Goal: Task Accomplishment & Management: Manage account settings

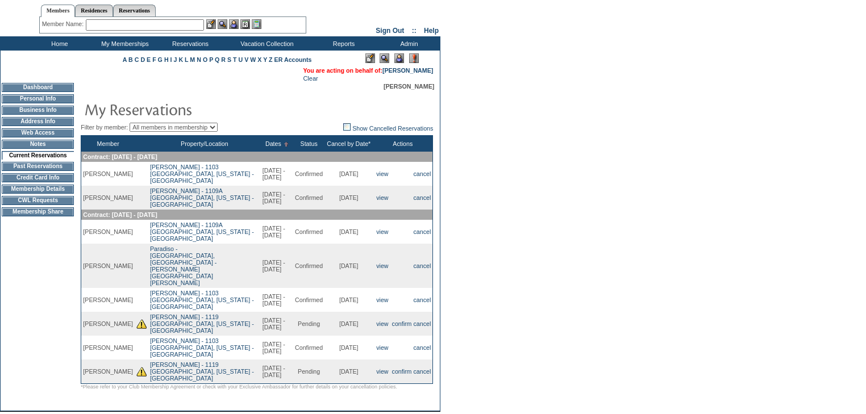
scroll to position [45, 0]
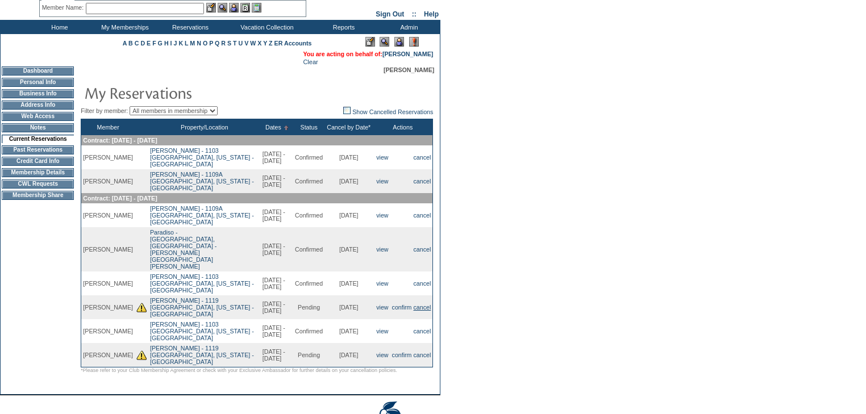
click at [423, 304] on link "cancel" at bounding box center [423, 307] width 18 height 7
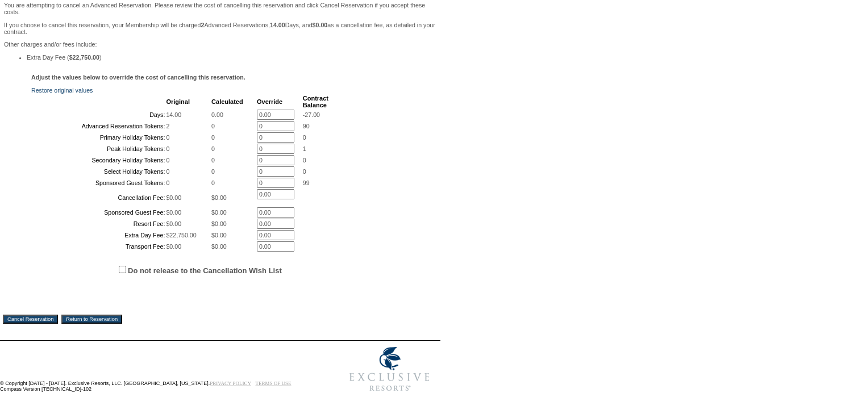
scroll to position [270, 0]
click at [28, 318] on input "Cancel Reservation" at bounding box center [30, 319] width 55 height 9
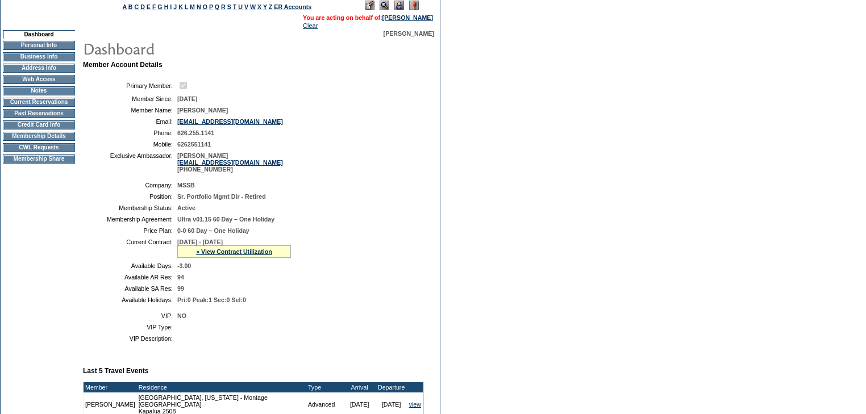
scroll to position [91, 0]
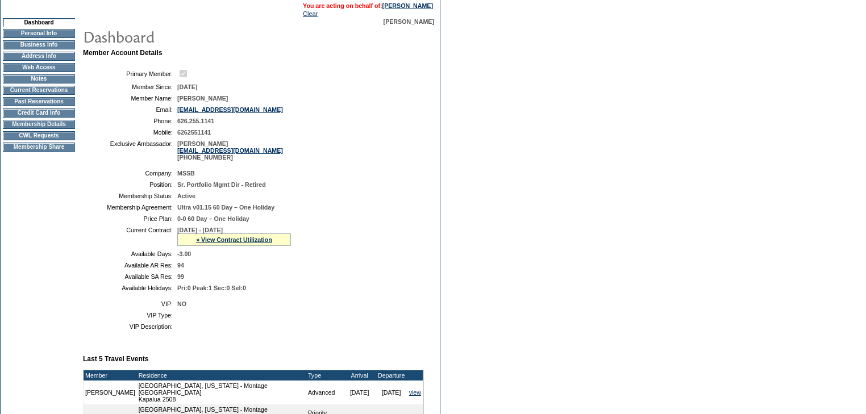
click at [47, 95] on td "Current Reservations" at bounding box center [39, 90] width 72 height 9
